Goal: Task Accomplishment & Management: Use online tool/utility

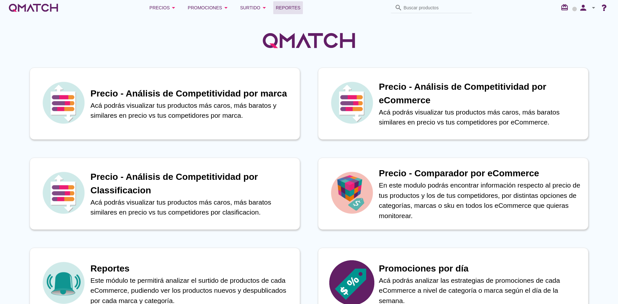
click at [291, 10] on span "Reportes" at bounding box center [288, 8] width 25 height 8
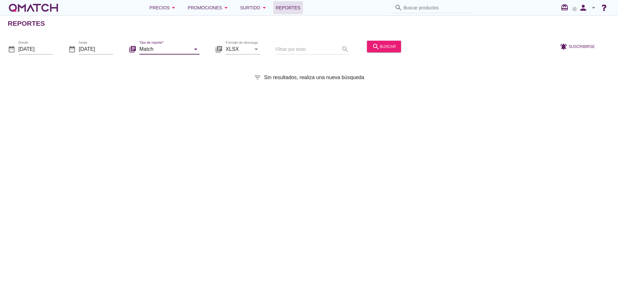
click at [186, 49] on input "Match" at bounding box center [164, 49] width 51 height 10
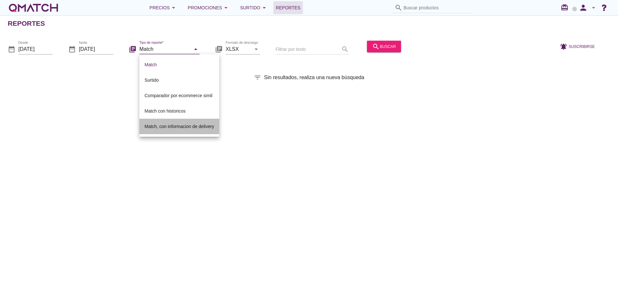
click at [180, 126] on div "Match, con informacion de delivery" at bounding box center [180, 127] width 70 height 8
type input "Match, con informacion de delivery"
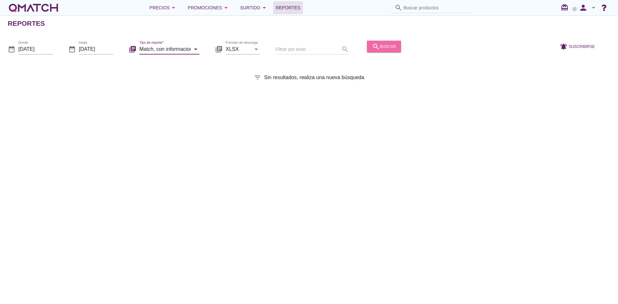
click at [374, 44] on icon "search" at bounding box center [376, 46] width 8 height 8
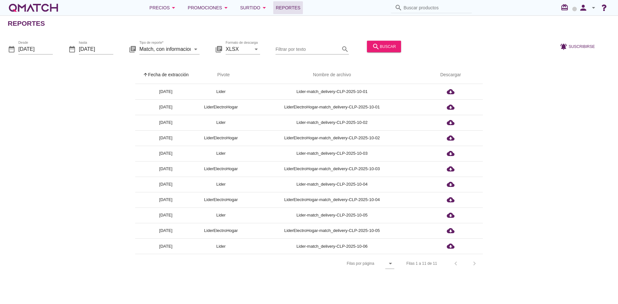
click at [475, 263] on div "Filas 1 a 11 de 11 chevron_left chevron_right" at bounding box center [441, 263] width 84 height 15
click at [477, 264] on div "Filas 1 a 11 de 11 chevron_left chevron_right" at bounding box center [441, 263] width 84 height 15
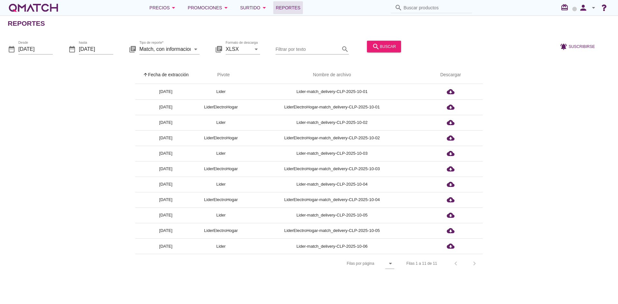
click at [477, 264] on div "Filas 1 a 11 de 11 chevron_left chevron_right" at bounding box center [441, 263] width 84 height 15
click at [476, 263] on div "Filas 1 a 11 de 11 chevron_left chevron_right" at bounding box center [441, 263] width 84 height 15
click at [475, 262] on div "Filas 1 a 11 de 11 chevron_left chevron_right" at bounding box center [441, 263] width 84 height 15
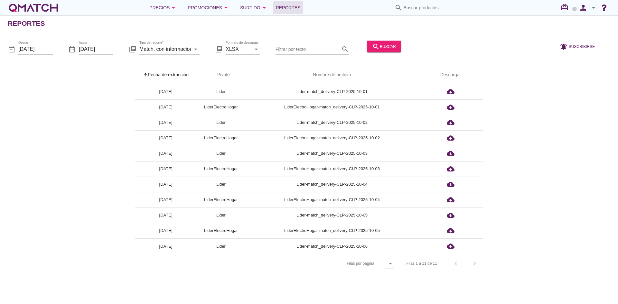
click at [475, 262] on div "Filas 1 a 11 de 11 chevron_left chevron_right" at bounding box center [441, 263] width 84 height 15
click at [474, 262] on div "Filas 1 a 11 de 11 chevron_left chevron_right" at bounding box center [441, 263] width 84 height 15
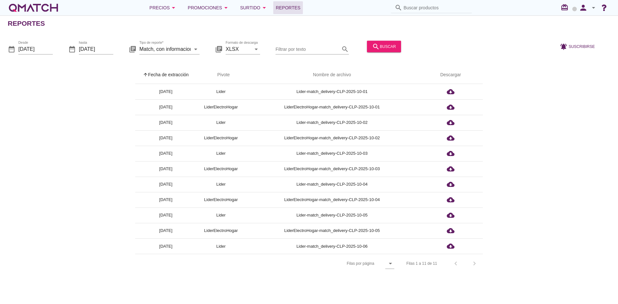
click at [473, 261] on div "Filas 1 a 11 de 11 chevron_left chevron_right" at bounding box center [441, 263] width 84 height 15
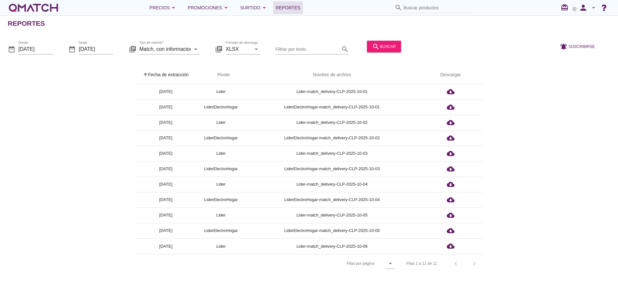
click at [473, 261] on div "Filas 1 a 11 de 11 chevron_left chevron_right" at bounding box center [441, 263] width 84 height 15
click at [385, 44] on div "search buscar" at bounding box center [384, 46] width 24 height 8
click at [379, 47] on div "search buscar" at bounding box center [384, 46] width 24 height 8
click at [469, 259] on div "Filas 1 a 11 de 11 chevron_left chevron_right" at bounding box center [441, 263] width 84 height 15
click at [471, 262] on div "Filas 1 a 11 de 11 chevron_left chevron_right" at bounding box center [441, 263] width 84 height 15
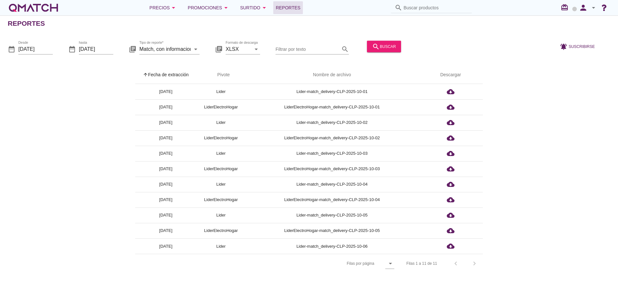
click at [471, 262] on div "Filas 1 a 11 de 11 chevron_left chevron_right" at bounding box center [441, 263] width 84 height 15
click at [472, 262] on div "Filas 1 a 11 de 11 chevron_left chevron_right" at bounding box center [441, 263] width 84 height 15
click at [71, 170] on div "arrow_upward Fecha de extracción arrow_upward Pivote Nombre de archivo Descarga…" at bounding box center [309, 169] width 603 height 207
click at [593, 84] on div "arrow_upward Fecha de extracción arrow_upward Pivote Nombre de archivo Descarga…" at bounding box center [309, 169] width 603 height 207
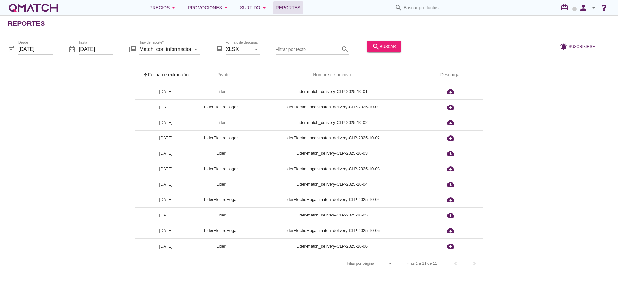
click at [578, 89] on div "arrow_upward Fecha de extracción arrow_upward Pivote Nombre de archivo Descarga…" at bounding box center [309, 169] width 603 height 207
click at [376, 47] on icon "search" at bounding box center [376, 46] width 8 height 8
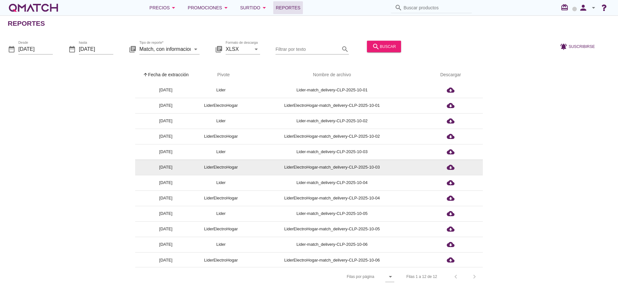
scroll to position [2, 0]
